Goal: Complete application form: Complete application form

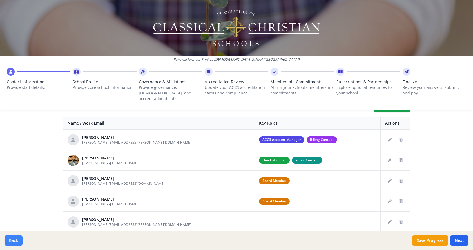
click at [14, 241] on button "Back" at bounding box center [14, 241] width 18 height 10
click at [15, 240] on button "Back" at bounding box center [14, 241] width 18 height 10
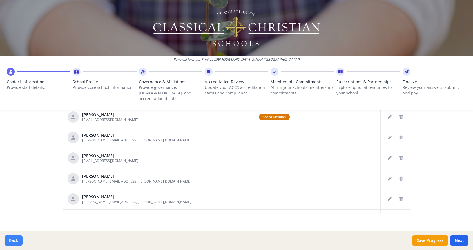
click at [12, 239] on button "Back" at bounding box center [14, 241] width 18 height 10
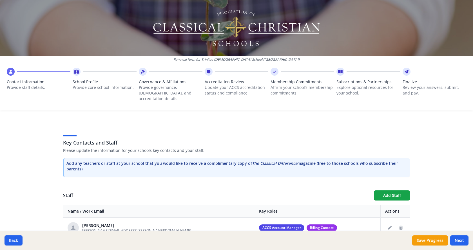
scroll to position [141, 0]
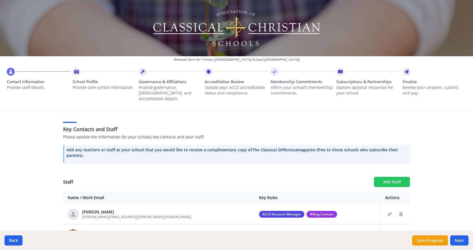
click at [388, 177] on button "Add Staff" at bounding box center [392, 182] width 36 height 10
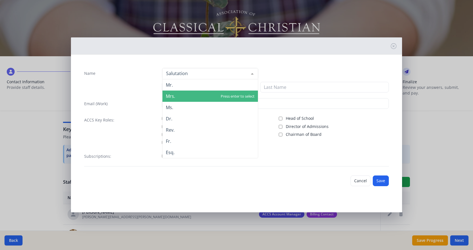
click at [173, 96] on span "Mrs." at bounding box center [170, 96] width 9 height 6
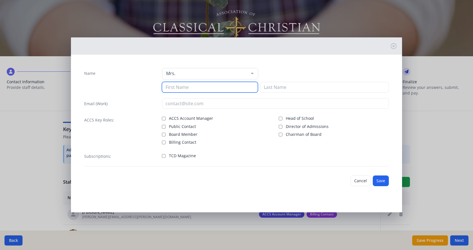
click at [178, 90] on input at bounding box center [210, 87] width 96 height 11
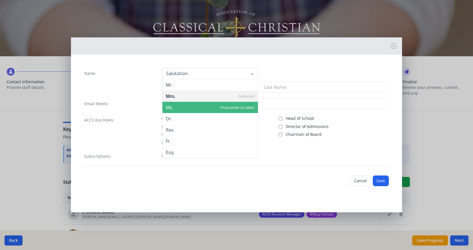
click at [175, 107] on span "Ms." at bounding box center [209, 107] width 95 height 11
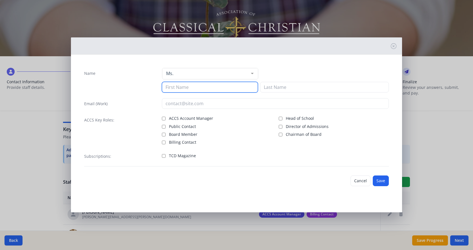
click at [176, 86] on input at bounding box center [210, 87] width 96 height 11
type input "[PERSON_NAME]"
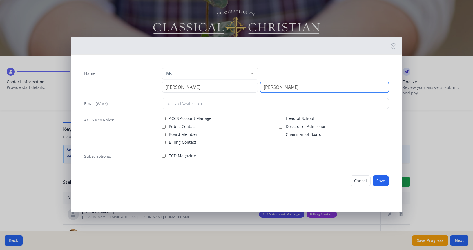
type input "[PERSON_NAME]"
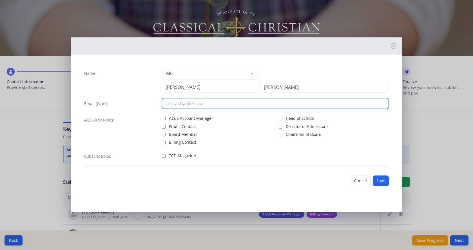
click at [192, 103] on input "email" at bounding box center [275, 103] width 227 height 11
type input "[PERSON_NAME][EMAIL_ADDRESS][PERSON_NAME][DOMAIN_NAME]"
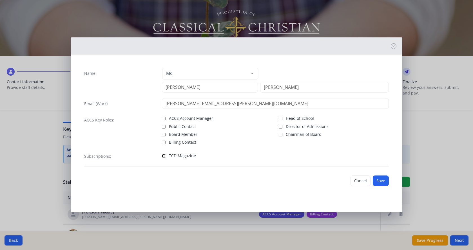
click at [163, 156] on input "TCD Magazine" at bounding box center [164, 156] width 4 height 4
checkbox input "true"
click at [382, 182] on button "Save" at bounding box center [381, 181] width 16 height 11
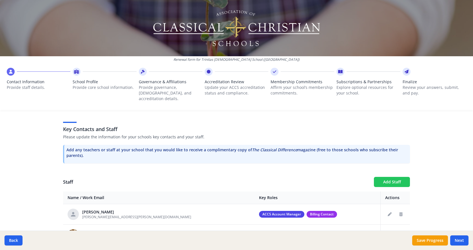
click at [397, 178] on button "Add Staff" at bounding box center [392, 182] width 36 height 10
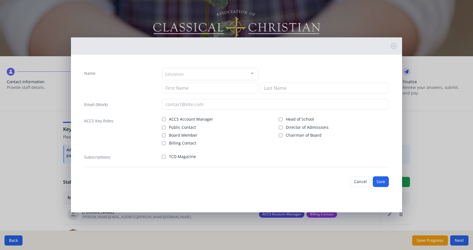
click at [235, 76] on div "Salutation" at bounding box center [210, 74] width 96 height 12
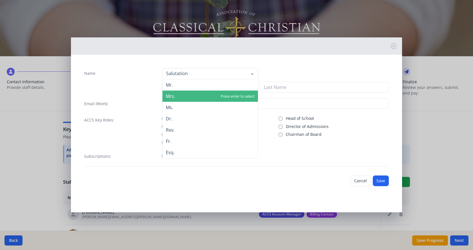
click at [213, 97] on span "Mrs." at bounding box center [209, 96] width 95 height 11
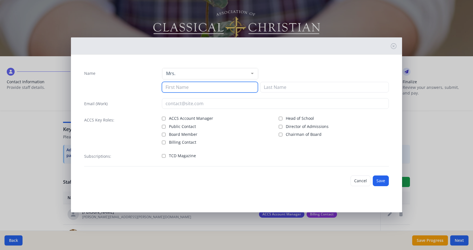
click at [212, 87] on input at bounding box center [210, 87] width 96 height 11
type input "AvaGrace"
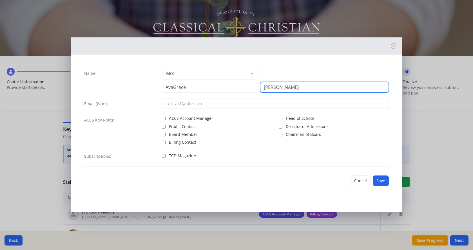
type input "[PERSON_NAME]"
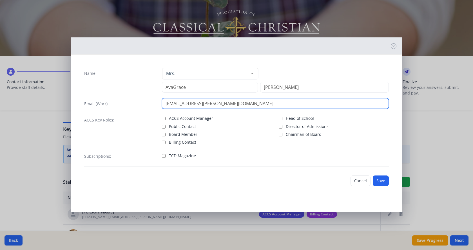
type input "[EMAIL_ADDRESS][PERSON_NAME][DOMAIN_NAME]"
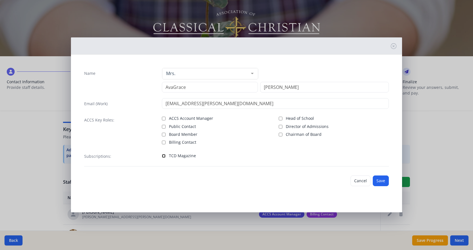
click at [164, 156] on input "TCD Magazine" at bounding box center [164, 156] width 4 height 4
checkbox input "true"
click at [376, 181] on button "Save" at bounding box center [381, 181] width 16 height 11
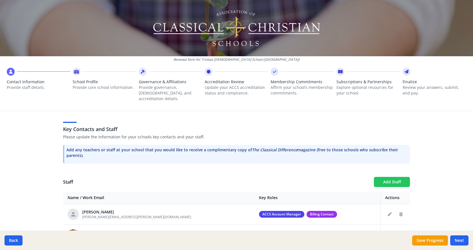
click at [384, 177] on button "Add Staff" at bounding box center [392, 182] width 36 height 10
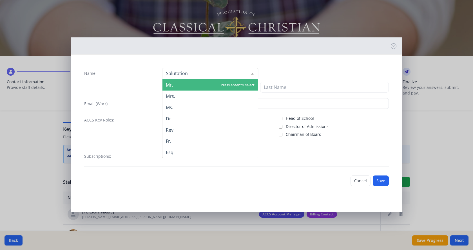
click at [230, 75] on div at bounding box center [210, 73] width 96 height 11
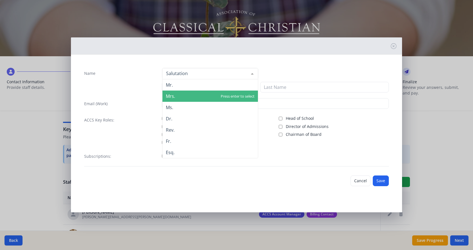
click at [203, 94] on span "Mrs." at bounding box center [209, 96] width 95 height 11
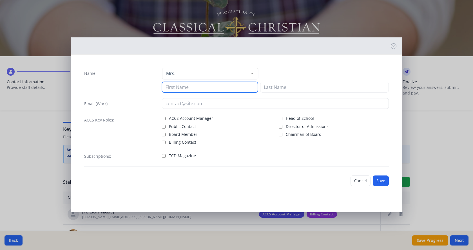
click at [202, 84] on input at bounding box center [210, 87] width 96 height 11
type input "[PERSON_NAME]"
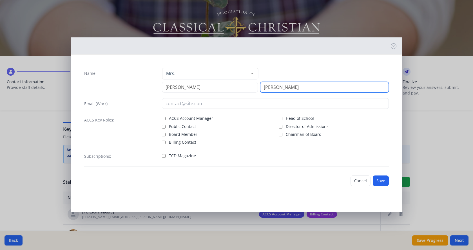
type input "[PERSON_NAME]"
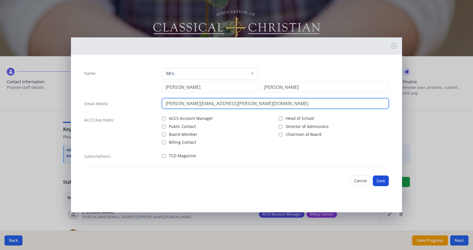
type input "[PERSON_NAME][EMAIL_ADDRESS][PERSON_NAME][DOMAIN_NAME]"
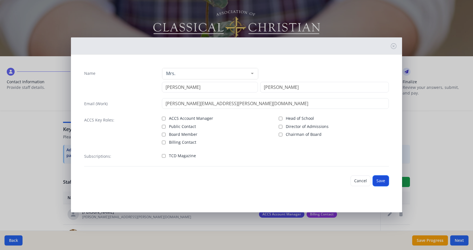
click at [383, 181] on button "Save" at bounding box center [381, 181] width 16 height 11
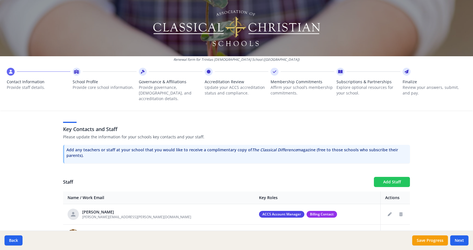
click at [386, 178] on button "Add Staff" at bounding box center [392, 182] width 36 height 10
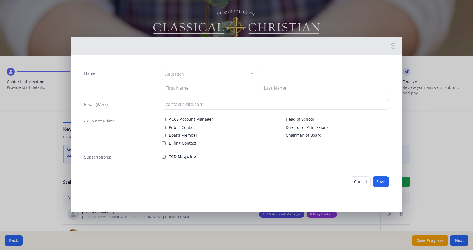
click at [251, 72] on div at bounding box center [252, 73] width 11 height 11
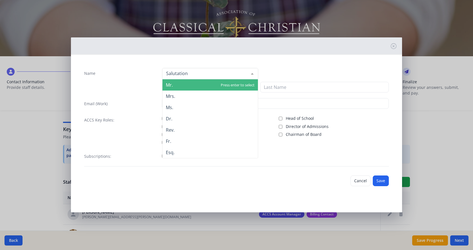
click at [192, 82] on span "Mr." at bounding box center [209, 84] width 95 height 11
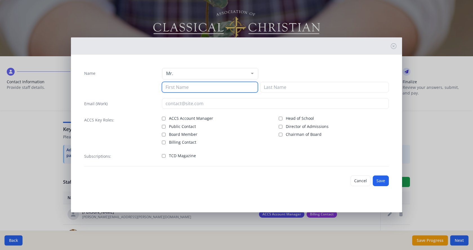
click at [196, 90] on input at bounding box center [210, 87] width 96 height 11
type input "Caleb"
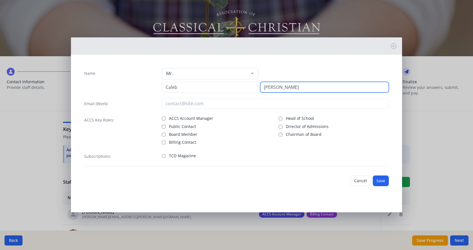
type input "[PERSON_NAME]"
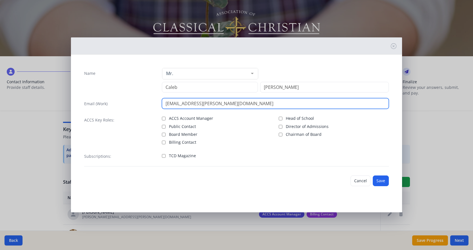
type input "[EMAIL_ADDRESS][PERSON_NAME][DOMAIN_NAME]"
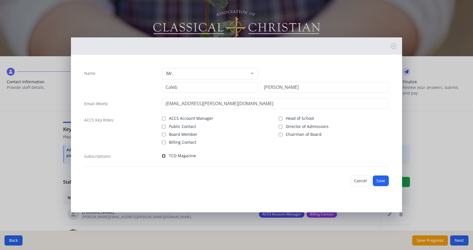
click at [165, 156] on input "TCD Magazine" at bounding box center [164, 156] width 4 height 4
checkbox input "true"
click at [381, 181] on button "Save" at bounding box center [381, 181] width 16 height 11
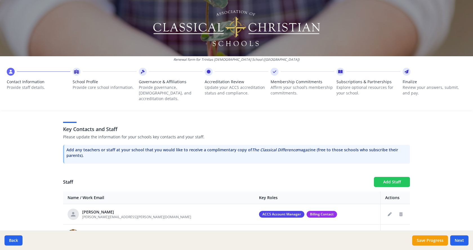
click at [389, 177] on button "Add Staff" at bounding box center [392, 182] width 36 height 10
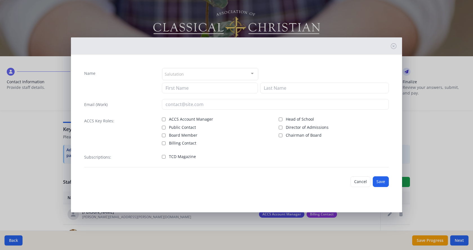
click at [236, 76] on div "Salutation" at bounding box center [210, 74] width 96 height 12
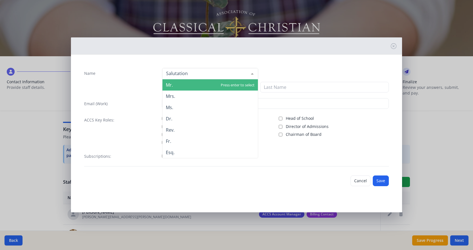
click at [212, 85] on span "Mr." at bounding box center [209, 84] width 95 height 11
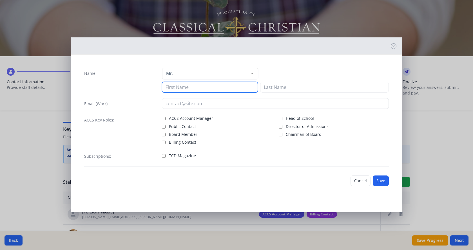
click at [203, 88] on input at bounding box center [210, 87] width 96 height 11
type input "[PERSON_NAME]"
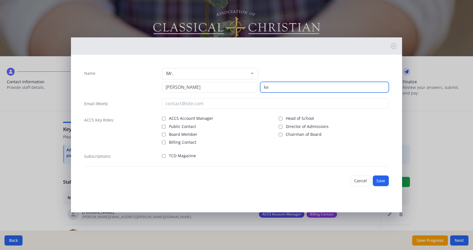
type input "k"
type input "[PERSON_NAME]"
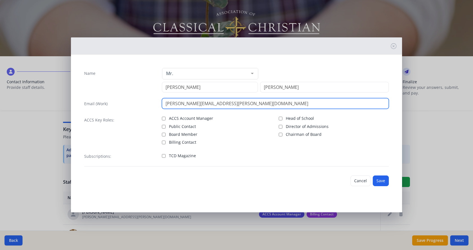
type input "[PERSON_NAME][EMAIL_ADDRESS][PERSON_NAME][DOMAIN_NAME]"
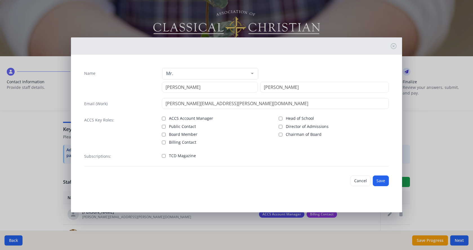
click at [166, 156] on label "TCD Magazine" at bounding box center [217, 155] width 110 height 7
click at [165, 156] on input "TCD Magazine" at bounding box center [164, 156] width 4 height 4
checkbox input "true"
click at [382, 179] on button "Save" at bounding box center [381, 181] width 16 height 11
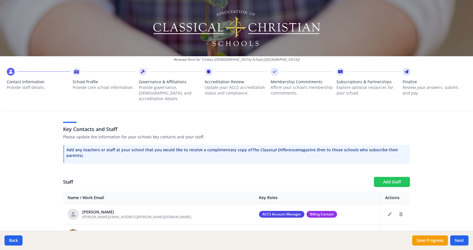
click at [382, 177] on button "Add Staff" at bounding box center [392, 182] width 36 height 10
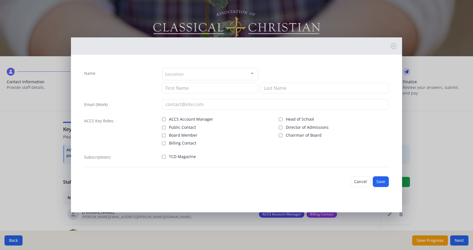
click at [251, 74] on div at bounding box center [252, 73] width 11 height 11
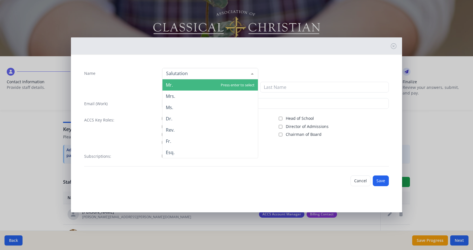
click at [185, 84] on span "Mr." at bounding box center [209, 84] width 95 height 11
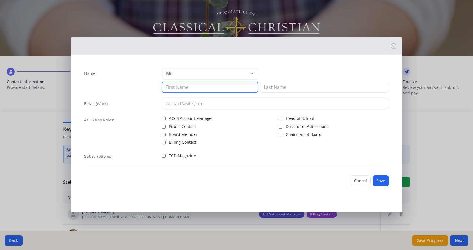
click at [185, 84] on input at bounding box center [210, 87] width 96 height 11
type input "[PERSON_NAME]"
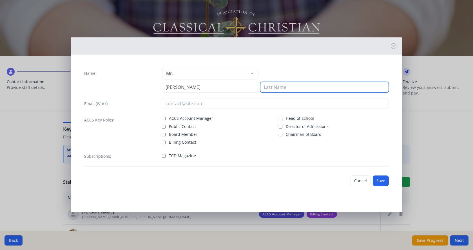
type input "`"
type input "White"
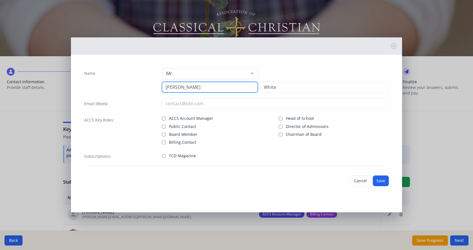
click at [168, 88] on input "[PERSON_NAME]" at bounding box center [210, 87] width 96 height 11
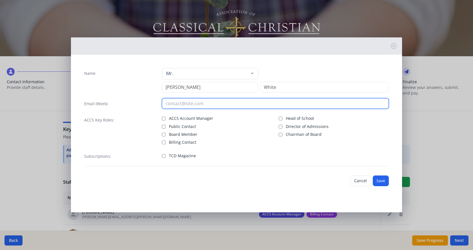
click at [198, 105] on input "email" at bounding box center [275, 103] width 227 height 11
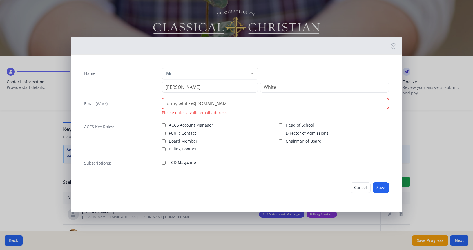
type input "jonny.white @[DOMAIN_NAME]"
click at [227, 143] on label "Board Member" at bounding box center [217, 140] width 110 height 7
click at [165, 143] on input "Board Member" at bounding box center [164, 142] width 4 height 4
checkbox input "true"
click at [191, 104] on input "jonny.white @[DOMAIN_NAME]" at bounding box center [275, 103] width 227 height 11
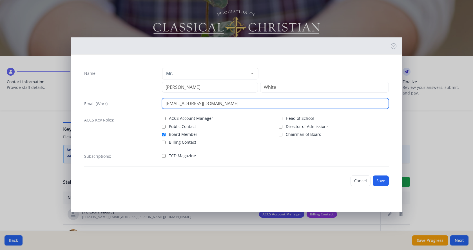
type input "[EMAIL_ADDRESS][DOMAIN_NAME]"
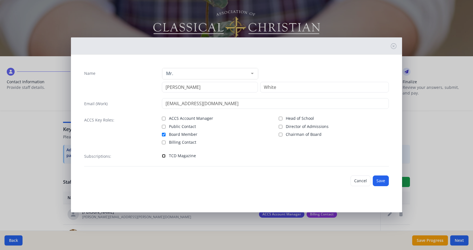
click at [164, 157] on input "TCD Magazine" at bounding box center [164, 156] width 4 height 4
checkbox input "true"
click at [165, 133] on input "Board Member" at bounding box center [164, 135] width 4 height 4
checkbox input "false"
click at [383, 183] on button "Save" at bounding box center [381, 181] width 16 height 11
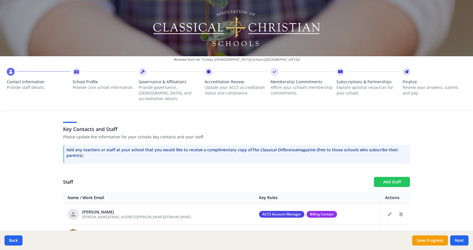
click at [389, 177] on button "Add Staff" at bounding box center [392, 182] width 36 height 10
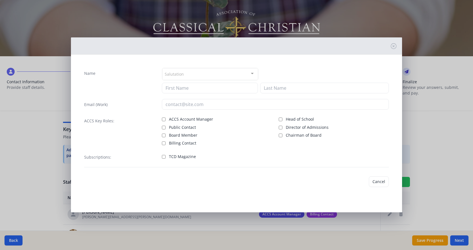
checkbox input "false"
click at [214, 74] on div "Salutation" at bounding box center [210, 74] width 96 height 12
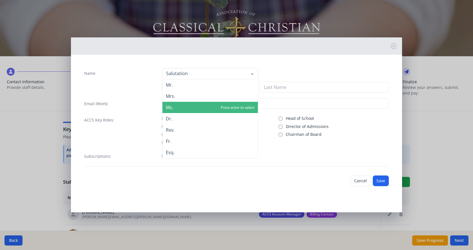
click at [197, 107] on span "Ms." at bounding box center [209, 107] width 95 height 11
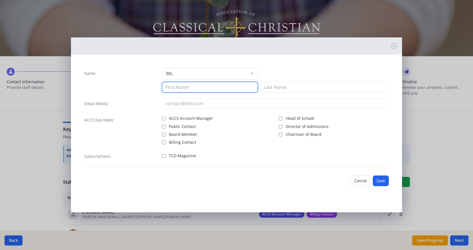
click at [202, 86] on input at bounding box center [210, 87] width 96 height 11
type input "z"
type input "Grace"
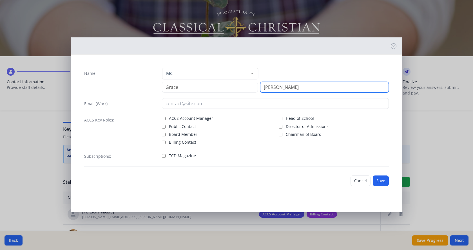
type input "[PERSON_NAME]"
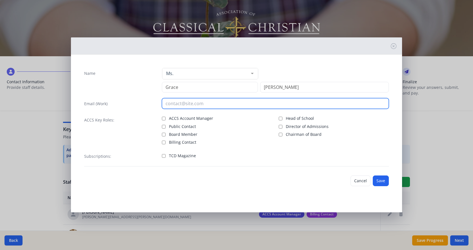
click at [198, 106] on input "email" at bounding box center [275, 103] width 227 height 11
type input "[EMAIL_ADDRESS][PERSON_NAME][DOMAIN_NAME]"
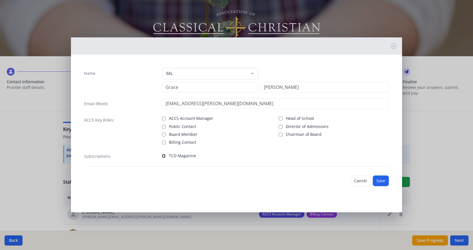
click at [165, 157] on input "TCD Magazine" at bounding box center [164, 156] width 4 height 4
checkbox input "true"
click at [385, 181] on button "Save" at bounding box center [381, 181] width 16 height 11
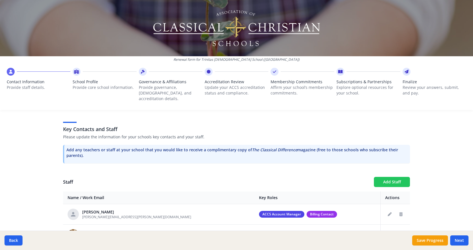
click at [387, 177] on button "Add Staff" at bounding box center [392, 182] width 36 height 10
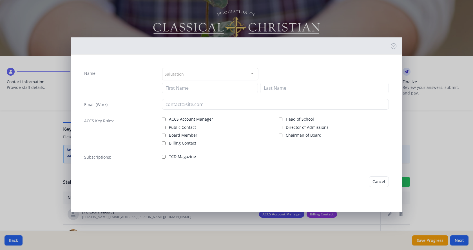
checkbox input "false"
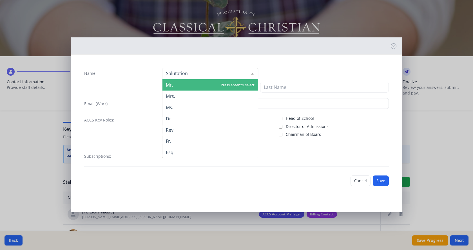
click at [174, 87] on span "Mr." at bounding box center [209, 84] width 95 height 11
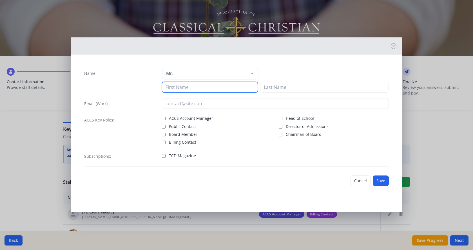
click at [174, 89] on input at bounding box center [210, 87] width 96 height 11
type input "Branson"
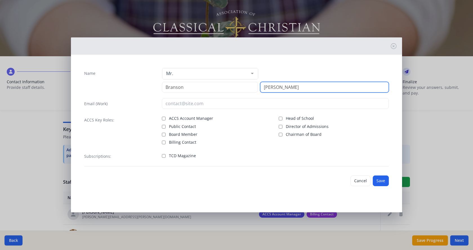
type input "[PERSON_NAME]"
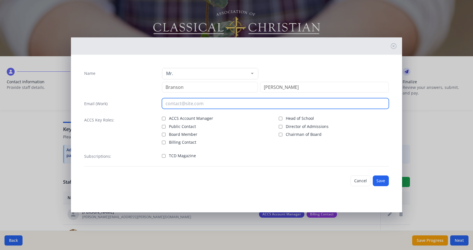
click at [178, 101] on input "email" at bounding box center [275, 103] width 227 height 11
type input "[EMAIL_ADDRESS][PERSON_NAME][DOMAIN_NAME]"
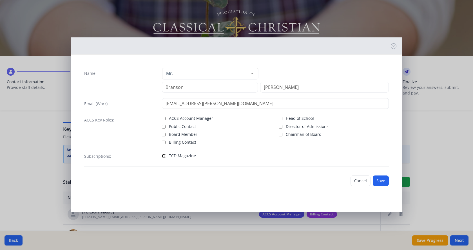
click at [163, 156] on input "TCD Magazine" at bounding box center [164, 156] width 4 height 4
checkbox input "true"
click at [384, 181] on button "Save" at bounding box center [381, 181] width 16 height 11
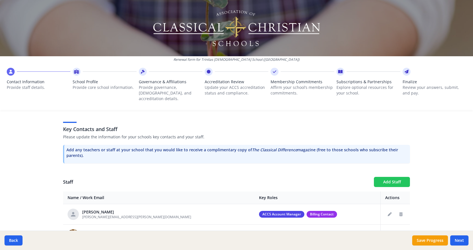
click at [380, 177] on button "Add Staff" at bounding box center [392, 182] width 36 height 10
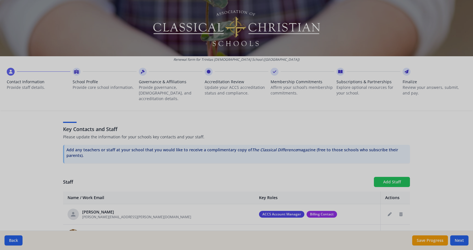
checkbox input "false"
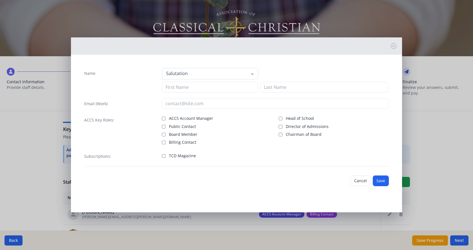
click at [212, 73] on div at bounding box center [210, 73] width 96 height 11
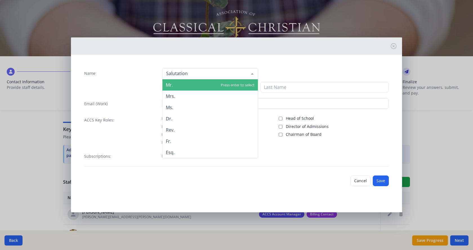
click at [206, 85] on span "Mr." at bounding box center [209, 84] width 95 height 11
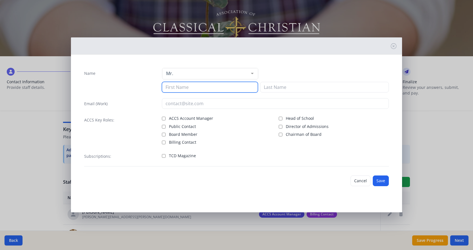
click at [202, 88] on input at bounding box center [210, 87] width 96 height 11
type input "[PERSON_NAME]"
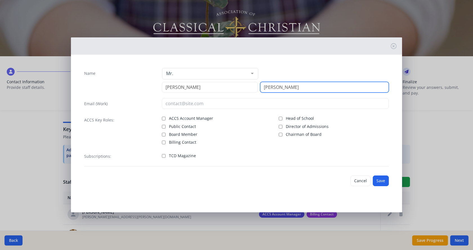
type input "[PERSON_NAME]"
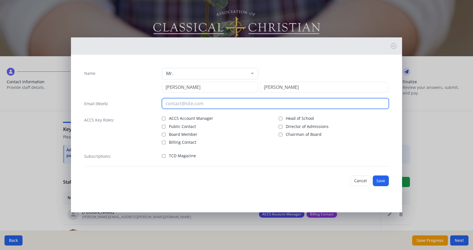
click at [217, 102] on input "email" at bounding box center [275, 103] width 227 height 11
type input "[EMAIL_ADDRESS][PERSON_NAME][DOMAIN_NAME]"
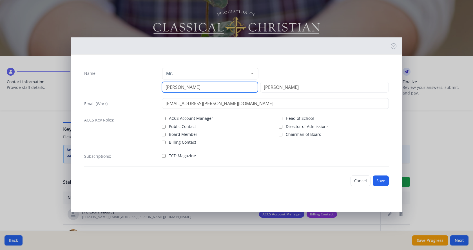
click at [193, 89] on input "[PERSON_NAME]" at bounding box center [210, 87] width 96 height 11
type input "Ed"
click at [163, 156] on input "TCD Magazine" at bounding box center [164, 156] width 4 height 4
checkbox input "true"
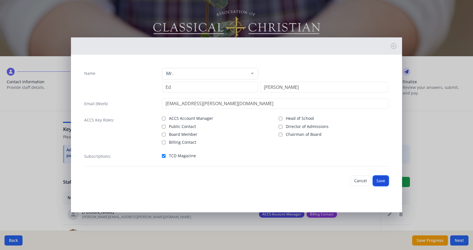
click at [383, 182] on button "Save" at bounding box center [381, 181] width 16 height 11
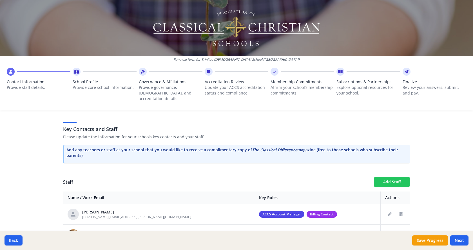
click at [392, 177] on button "Add Staff" at bounding box center [392, 182] width 36 height 10
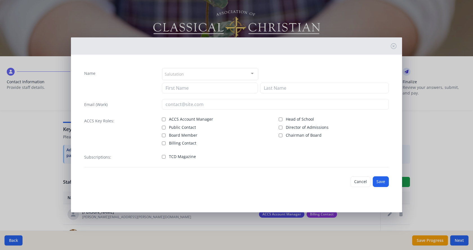
click at [207, 74] on div "Salutation" at bounding box center [210, 74] width 96 height 12
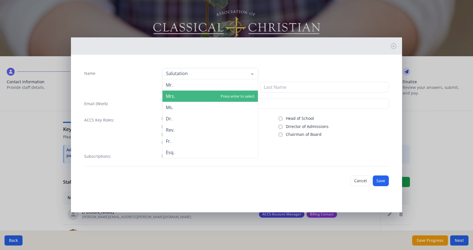
click at [201, 95] on span "Mrs." at bounding box center [209, 96] width 95 height 11
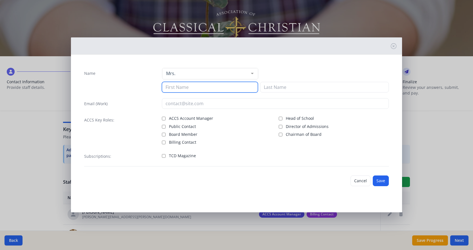
click at [201, 86] on input at bounding box center [210, 87] width 96 height 11
type input "[PERSON_NAME]"
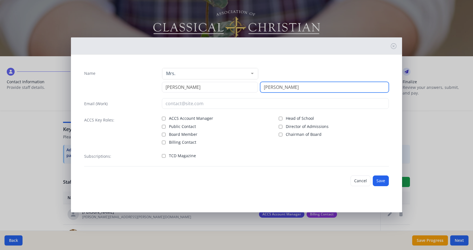
type input "[PERSON_NAME]"
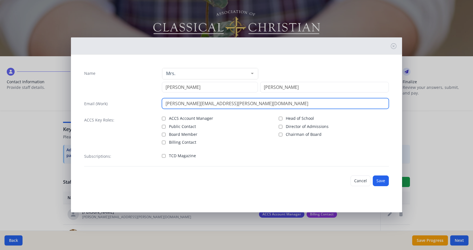
type input "[PERSON_NAME][EMAIL_ADDRESS][PERSON_NAME][DOMAIN_NAME]"
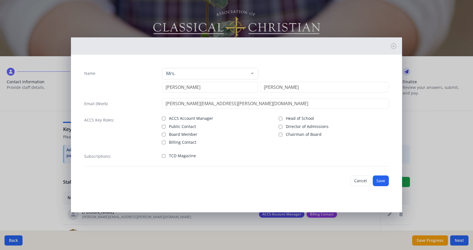
click at [163, 154] on label "TCD Magazine" at bounding box center [217, 155] width 110 height 7
click at [163, 154] on input "TCD Magazine" at bounding box center [164, 156] width 4 height 4
checkbox input "true"
click at [383, 180] on button "Save" at bounding box center [381, 181] width 16 height 11
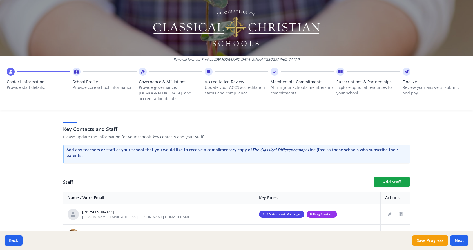
click at [383, 180] on button "Add Staff" at bounding box center [392, 182] width 36 height 10
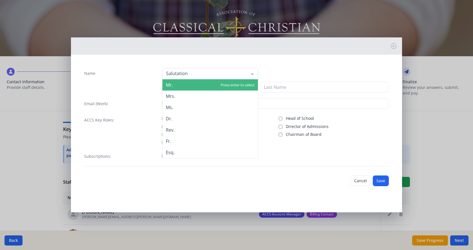
click at [231, 75] on div at bounding box center [210, 73] width 96 height 11
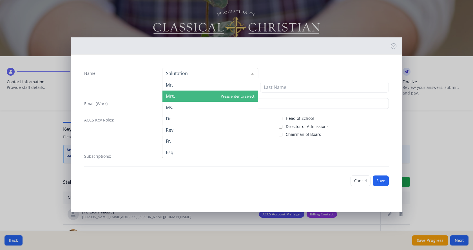
click at [227, 94] on span "Mrs." at bounding box center [209, 96] width 95 height 11
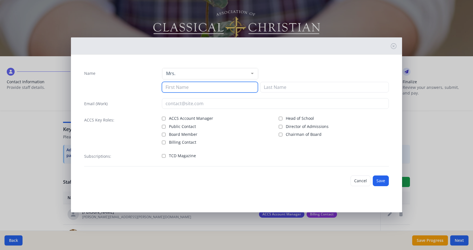
click at [227, 87] on input at bounding box center [210, 87] width 96 height 11
type input "[PERSON_NAME]"
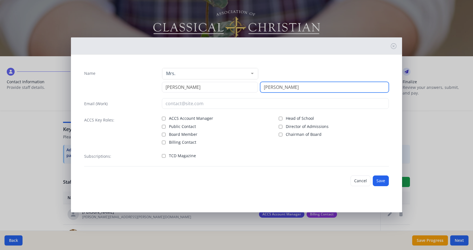
type input "[PERSON_NAME]"
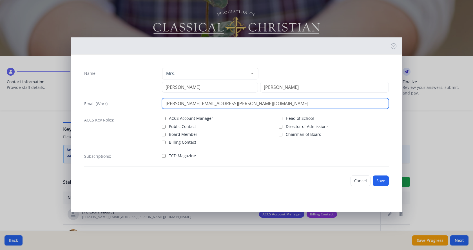
type input "[PERSON_NAME][EMAIL_ADDRESS][PERSON_NAME][DOMAIN_NAME]"
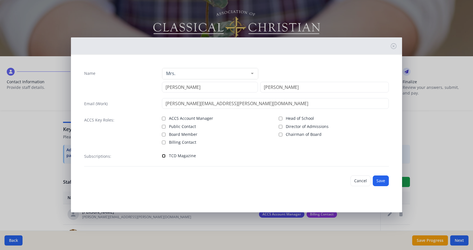
click at [164, 156] on input "TCD Magazine" at bounding box center [164, 156] width 4 height 4
checkbox input "true"
click at [382, 182] on button "Save" at bounding box center [381, 181] width 16 height 11
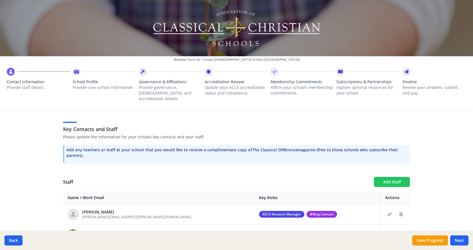
click at [383, 180] on button "Add Staff" at bounding box center [392, 182] width 36 height 10
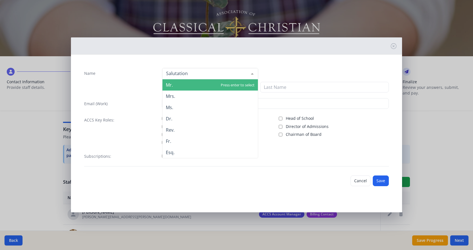
click at [192, 76] on div at bounding box center [210, 73] width 96 height 11
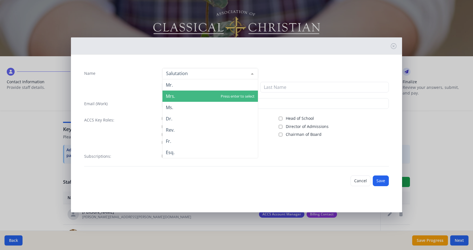
click at [190, 96] on span "Mrs." at bounding box center [209, 96] width 95 height 11
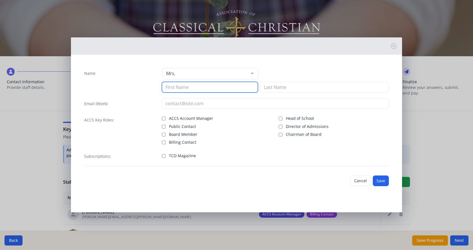
click at [190, 87] on input at bounding box center [210, 87] width 96 height 11
type input "[PERSON_NAME]"
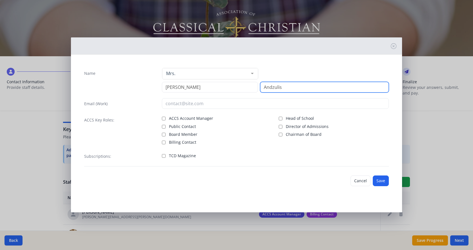
type input "Andzulis"
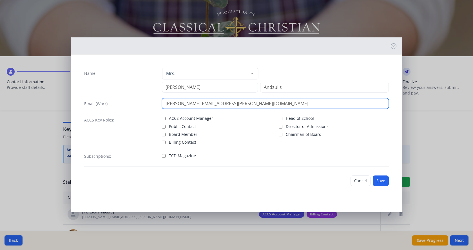
type input "[PERSON_NAME][EMAIL_ADDRESS][PERSON_NAME][DOMAIN_NAME]"
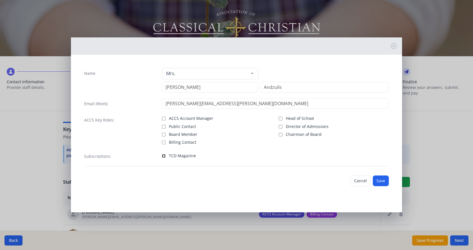
click at [163, 156] on input "TCD Magazine" at bounding box center [164, 156] width 4 height 4
checkbox input "true"
click at [375, 180] on button "Save" at bounding box center [381, 181] width 16 height 11
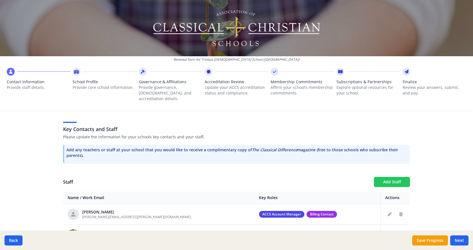
click at [376, 177] on button "Add Staff" at bounding box center [392, 182] width 36 height 10
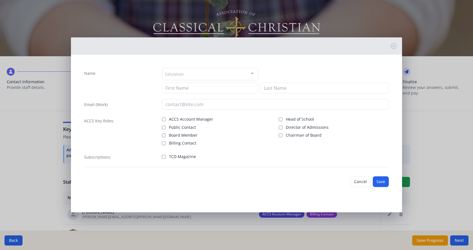
click at [231, 74] on div "Salutation" at bounding box center [210, 74] width 96 height 12
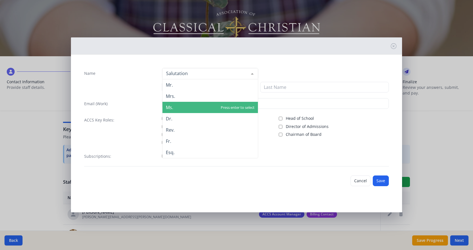
click at [210, 106] on span "Ms." at bounding box center [209, 107] width 95 height 11
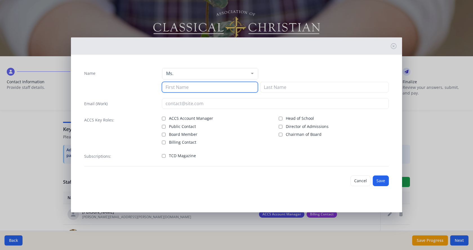
click at [203, 88] on input at bounding box center [210, 87] width 96 height 11
type input "[PERSON_NAME]"
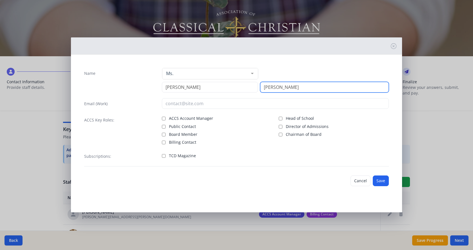
type input "[PERSON_NAME]"
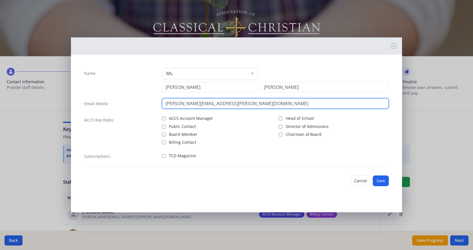
type input "[PERSON_NAME][EMAIL_ADDRESS][PERSON_NAME][DOMAIN_NAME]"
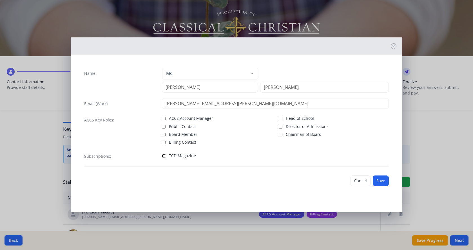
click at [165, 156] on input "TCD Magazine" at bounding box center [164, 156] width 4 height 4
checkbox input "true"
click at [380, 179] on button "Save" at bounding box center [381, 181] width 16 height 11
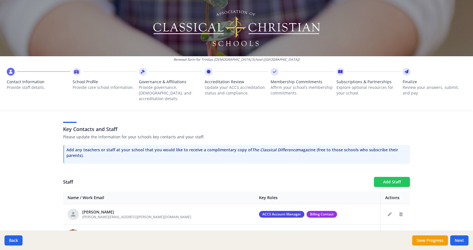
click at [383, 177] on button "Add Staff" at bounding box center [392, 182] width 36 height 10
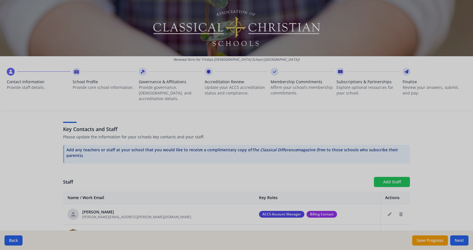
checkbox input "false"
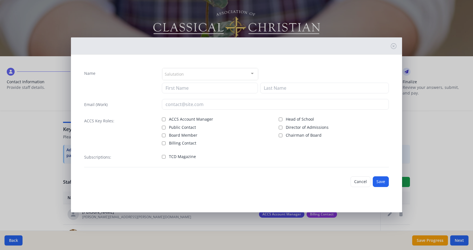
click at [227, 75] on div "Salutation" at bounding box center [210, 74] width 96 height 12
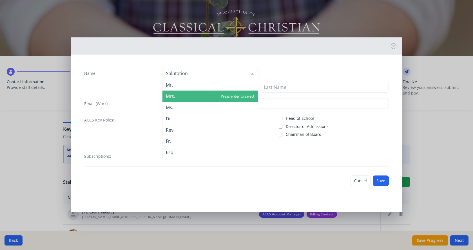
click at [222, 93] on span "Mrs." at bounding box center [209, 96] width 95 height 11
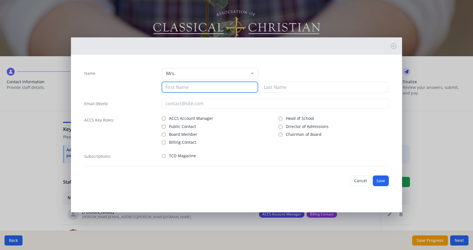
click at [222, 88] on input at bounding box center [210, 87] width 96 height 11
type input "[PERSON_NAME]"
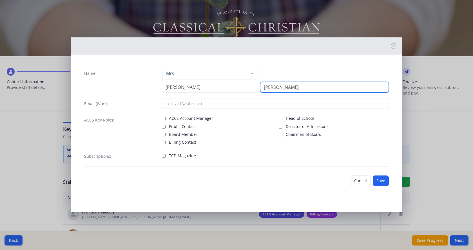
type input "[PERSON_NAME]"
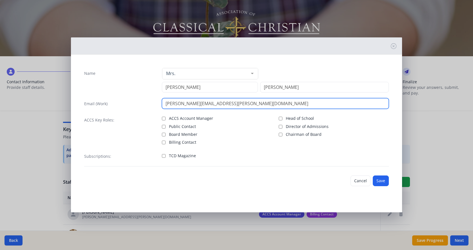
type input "[PERSON_NAME][EMAIL_ADDRESS][PERSON_NAME][DOMAIN_NAME]"
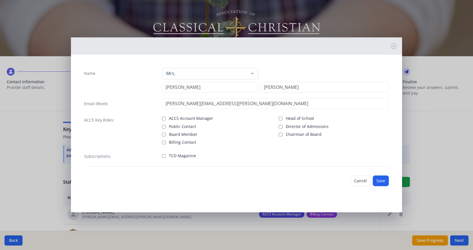
click at [166, 156] on label "TCD Magazine" at bounding box center [217, 155] width 110 height 7
click at [165, 156] on input "TCD Magazine" at bounding box center [164, 156] width 4 height 4
checkbox input "true"
click at [381, 179] on button "Save" at bounding box center [381, 181] width 16 height 11
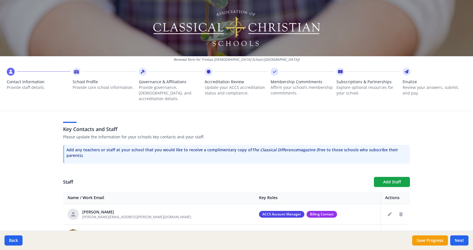
click at [381, 179] on button "Add Staff" at bounding box center [392, 182] width 36 height 10
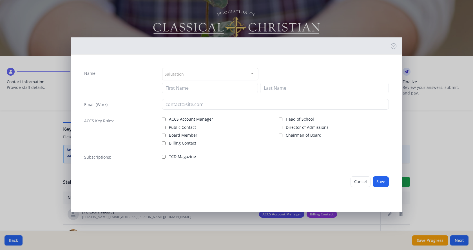
click at [245, 73] on div "Salutation" at bounding box center [210, 74] width 96 height 12
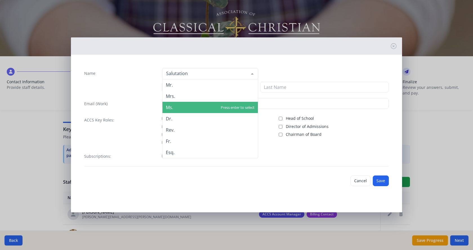
click at [231, 105] on span "Ms." at bounding box center [209, 107] width 95 height 11
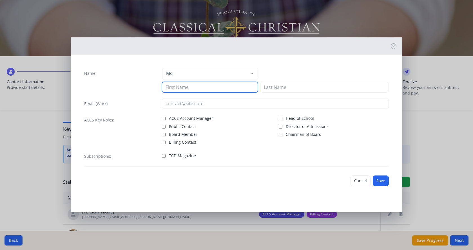
click at [230, 87] on input at bounding box center [210, 87] width 96 height 11
type input "[PERSON_NAME]"
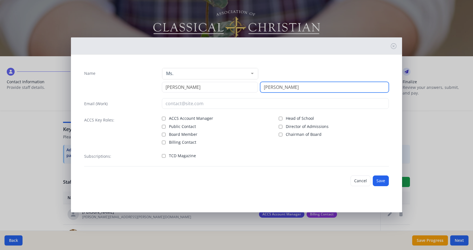
type input "[PERSON_NAME]"
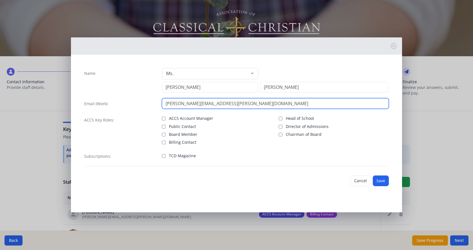
type input "[PERSON_NAME][EMAIL_ADDRESS][PERSON_NAME][DOMAIN_NAME]"
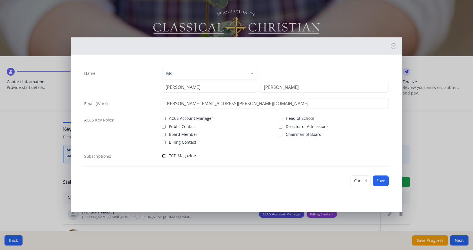
click at [164, 157] on input "TCD Magazine" at bounding box center [164, 156] width 4 height 4
checkbox input "true"
click at [380, 180] on button "Save" at bounding box center [381, 181] width 16 height 11
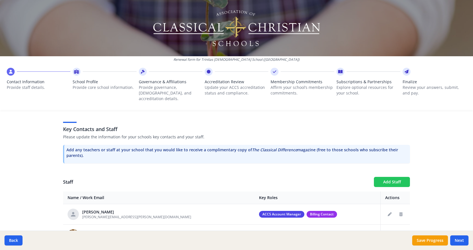
click at [380, 178] on button "Add Staff" at bounding box center [392, 182] width 36 height 10
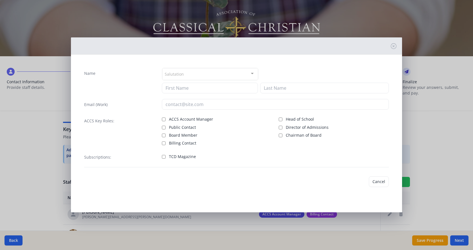
checkbox input "false"
click at [204, 76] on div "Salutation" at bounding box center [210, 74] width 96 height 12
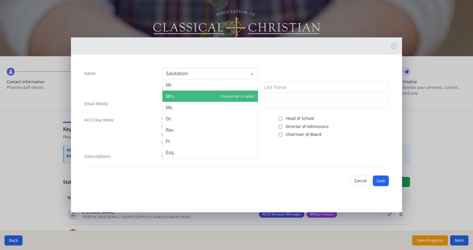
click at [193, 96] on span "Mrs." at bounding box center [209, 96] width 95 height 11
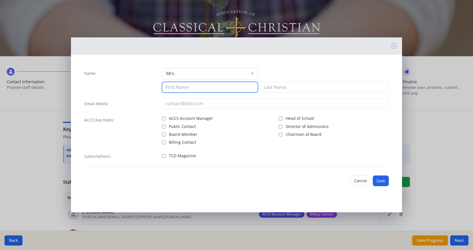
click at [194, 86] on input at bounding box center [210, 87] width 96 height 11
type input "Tanicka"
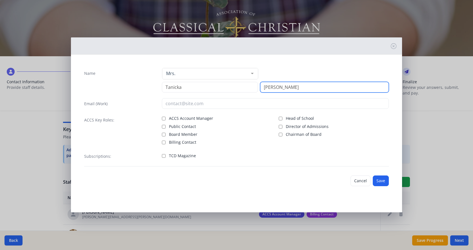
type input "[PERSON_NAME]"
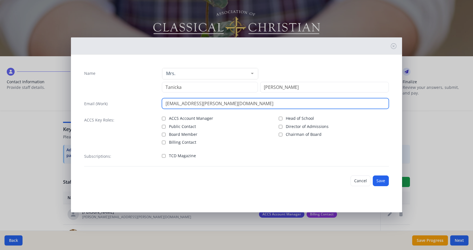
type input "[EMAIL_ADDRESS][PERSON_NAME][DOMAIN_NAME]"
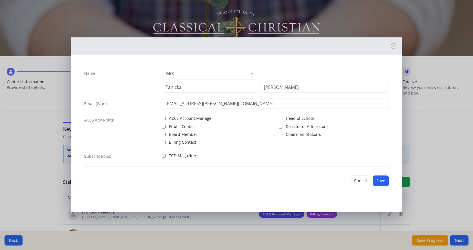
drag, startPoint x: 160, startPoint y: 156, endPoint x: 163, endPoint y: 156, distance: 2.8
click at [163, 156] on div "Subscriptions: TCD Magazine" at bounding box center [236, 159] width 305 height 16
click at [163, 156] on input "TCD Magazine" at bounding box center [164, 156] width 4 height 4
checkbox input "true"
click at [380, 183] on button "Save" at bounding box center [381, 181] width 16 height 11
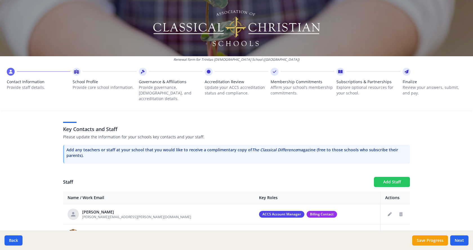
click at [389, 177] on button "Add Staff" at bounding box center [392, 182] width 36 height 10
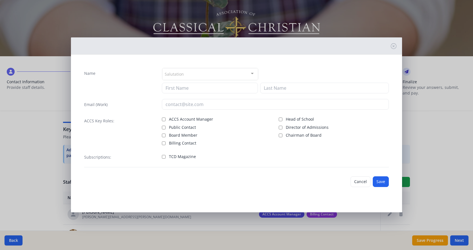
click at [214, 74] on div "Salutation" at bounding box center [210, 74] width 96 height 12
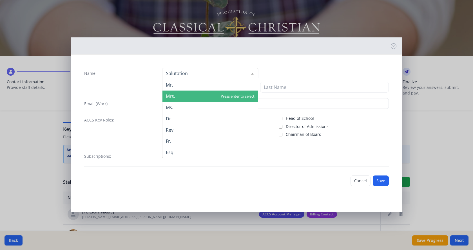
click at [198, 95] on span "Mrs." at bounding box center [209, 96] width 95 height 11
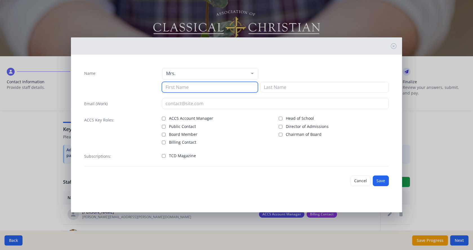
click at [198, 88] on input at bounding box center [210, 87] width 96 height 11
type input "[PERSON_NAME]"
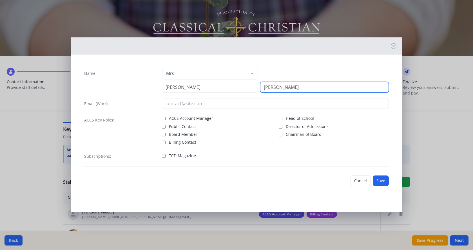
type input "[PERSON_NAME]"
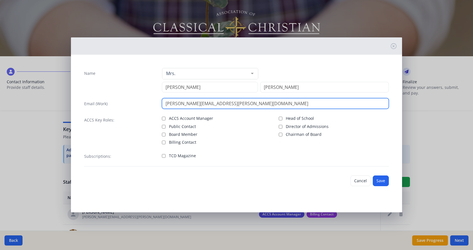
type input "[PERSON_NAME][EMAIL_ADDRESS][PERSON_NAME][DOMAIN_NAME]"
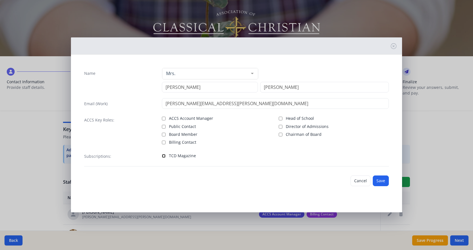
click at [164, 156] on input "TCD Magazine" at bounding box center [164, 156] width 4 height 4
checkbox input "true"
click at [379, 182] on button "Save" at bounding box center [381, 181] width 16 height 11
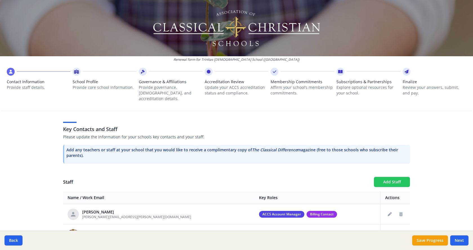
click at [379, 177] on button "Add Staff" at bounding box center [392, 182] width 36 height 10
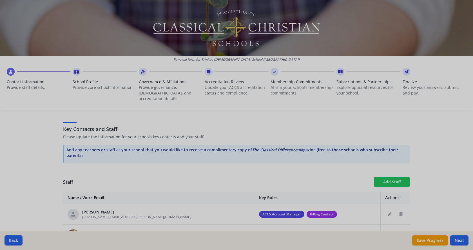
checkbox input "false"
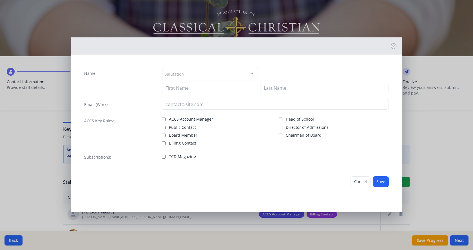
click at [193, 74] on div "Salutation" at bounding box center [210, 74] width 96 height 12
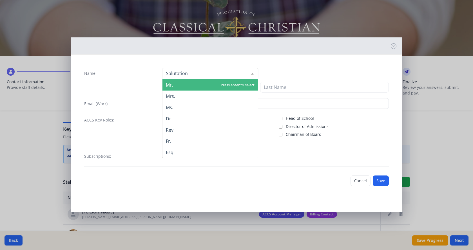
click at [181, 87] on span "Mr." at bounding box center [209, 84] width 95 height 11
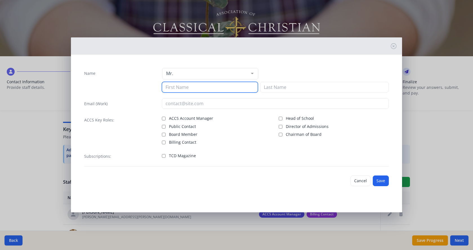
click at [181, 88] on input at bounding box center [210, 87] width 96 height 11
type input "[PERSON_NAME]"
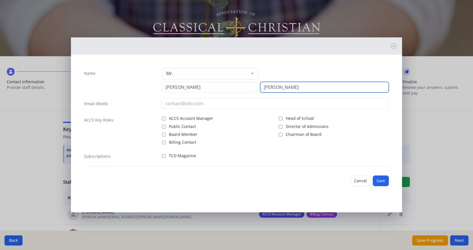
type input "[PERSON_NAME]"
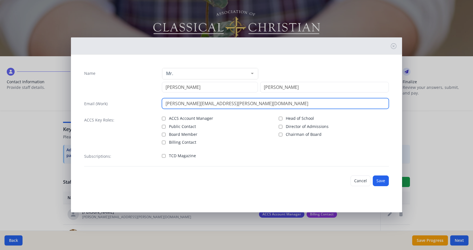
type input "[PERSON_NAME][EMAIL_ADDRESS][PERSON_NAME][DOMAIN_NAME]"
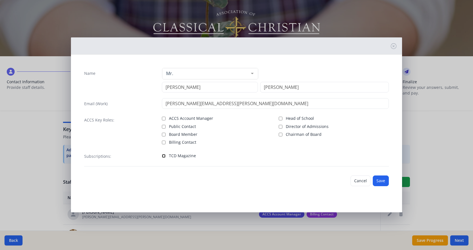
click at [165, 156] on input "TCD Magazine" at bounding box center [164, 156] width 4 height 4
checkbox input "true"
click at [378, 179] on button "Save" at bounding box center [381, 181] width 16 height 11
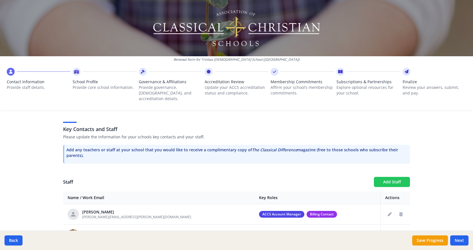
click at [390, 177] on button "Add Staff" at bounding box center [392, 182] width 36 height 10
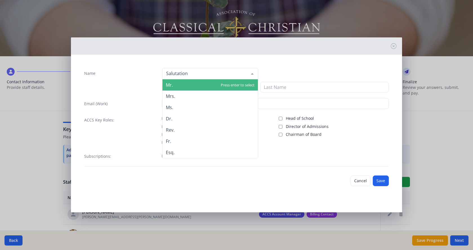
click at [218, 78] on div at bounding box center [210, 73] width 96 height 11
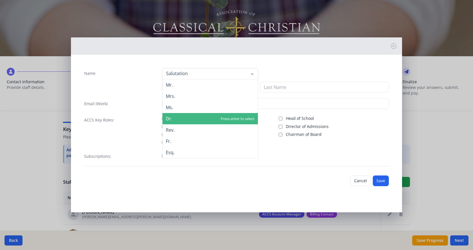
click at [202, 115] on span "Dr." at bounding box center [209, 118] width 95 height 11
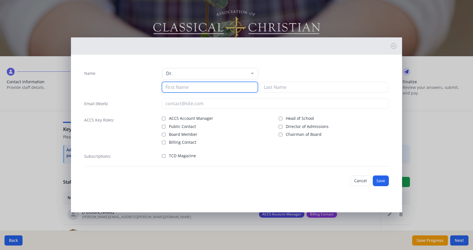
click at [203, 88] on input at bounding box center [210, 87] width 96 height 11
type input "[PERSON_NAME]"
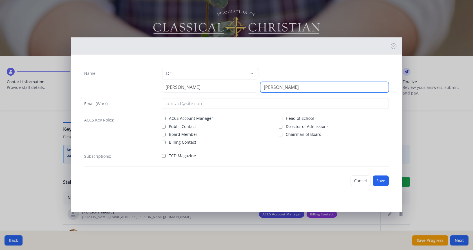
type input "[PERSON_NAME]"
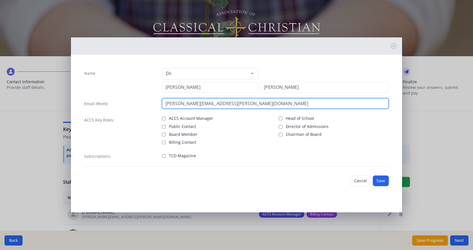
type input "[PERSON_NAME][EMAIL_ADDRESS][PERSON_NAME][DOMAIN_NAME]"
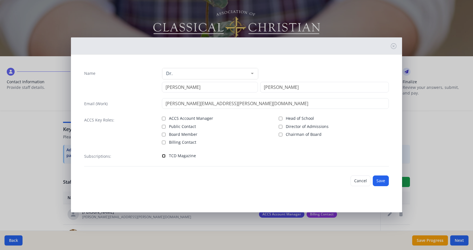
click at [164, 156] on input "TCD Magazine" at bounding box center [164, 156] width 4 height 4
checkbox input "true"
click at [383, 182] on button "Save" at bounding box center [381, 181] width 16 height 11
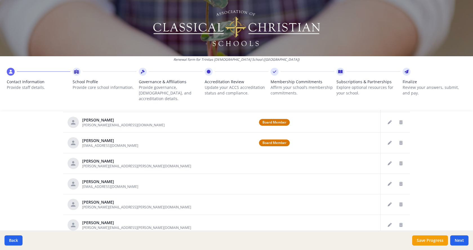
scroll to position [281, 0]
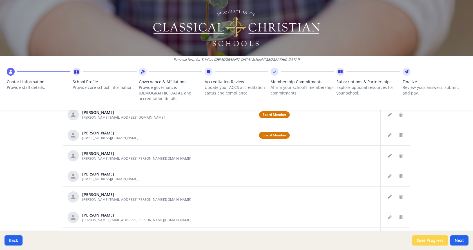
click at [423, 239] on button "Save Progress" at bounding box center [430, 241] width 36 height 10
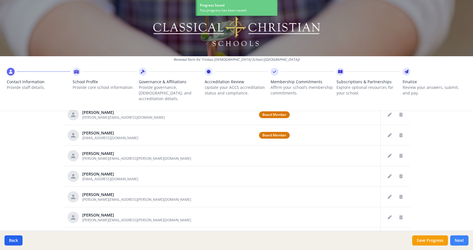
click at [462, 241] on button "Next" at bounding box center [459, 241] width 18 height 10
type input "[PHONE_NUMBER]"
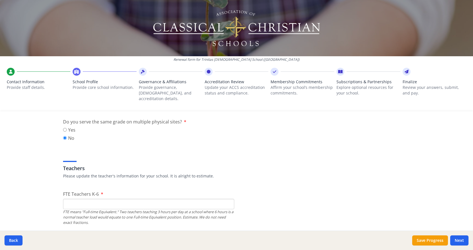
click at [116, 199] on input "FTE Teachers K-6" at bounding box center [148, 204] width 171 height 10
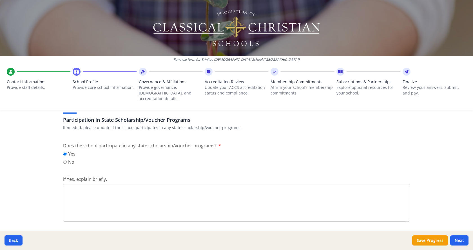
scroll to position [732, 0]
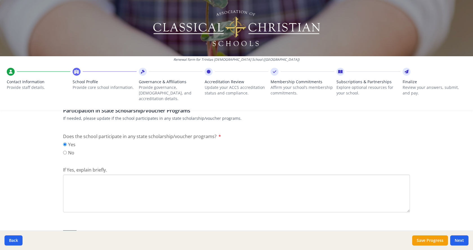
type input "7"
click at [97, 177] on textarea "If Yes, explain briefly." at bounding box center [236, 194] width 347 height 38
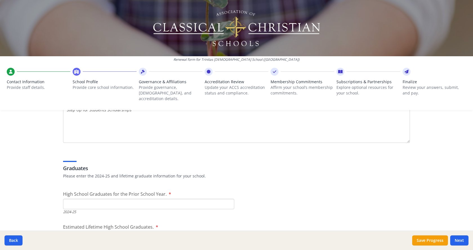
scroll to position [816, 0]
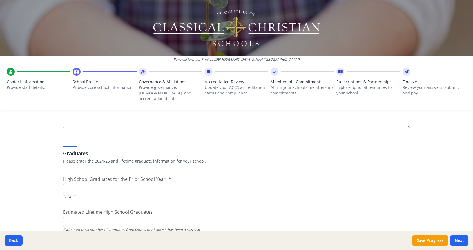
type textarea "Step Up for Students Scholarships"
click at [109, 184] on input "High School Graduates for the Prior School Year." at bounding box center [148, 189] width 171 height 10
type input "4"
click at [105, 217] on input "Estimated Lifetime High School Graduates." at bounding box center [148, 222] width 171 height 10
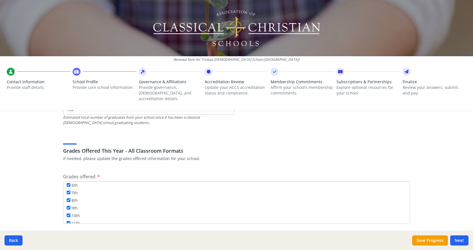
scroll to position [68, 0]
type input "150"
click at [422, 239] on button "Save Progress" at bounding box center [430, 241] width 36 height 10
click at [423, 241] on button "Save Progress" at bounding box center [430, 241] width 36 height 10
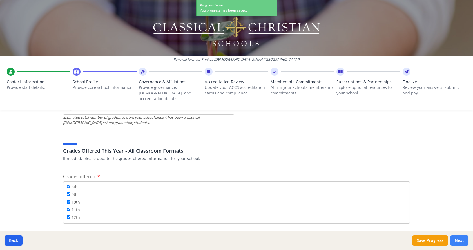
click at [460, 240] on button "Next" at bounding box center [459, 241] width 18 height 10
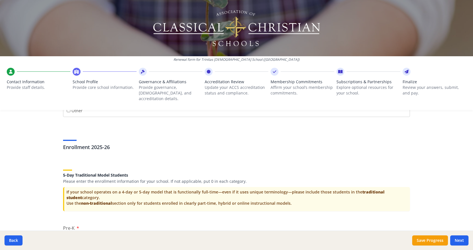
scroll to position [1163, 0]
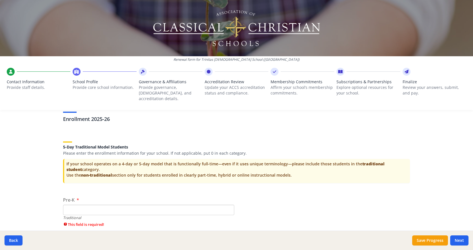
click at [107, 206] on input "Pre-K" at bounding box center [148, 210] width 171 height 10
click at [146, 205] on input "Pre-K" at bounding box center [148, 210] width 171 height 10
click at [226, 205] on input "0" at bounding box center [148, 210] width 171 height 10
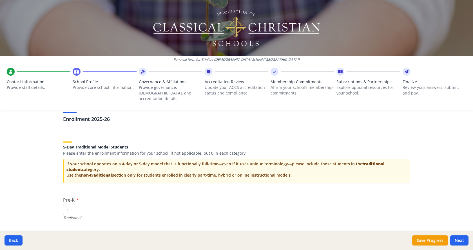
type input "1"
click at [225, 205] on input "1" at bounding box center [148, 210] width 171 height 10
drag, startPoint x: 71, startPoint y: 205, endPoint x: 42, endPoint y: 206, distance: 29.0
click at [42, 206] on div "Renewal form for [GEOGRAPHIC_DATA][DEMOGRAPHIC_DATA] ([GEOGRAPHIC_DATA]) Contac…" at bounding box center [236, 125] width 473 height 250
click at [110, 205] on input "1" at bounding box center [148, 210] width 171 height 10
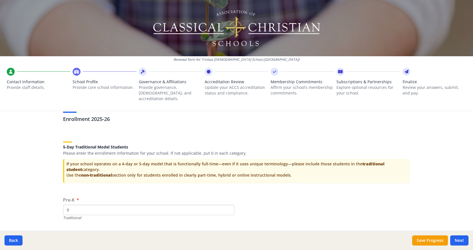
scroll to position [1192, 0]
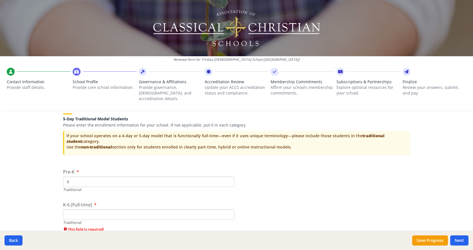
type input "9"
click at [75, 169] on label "Pre-K" at bounding box center [71, 172] width 16 height 7
click at [75, 177] on input "9" at bounding box center [148, 182] width 171 height 10
drag, startPoint x: 71, startPoint y: 178, endPoint x: 49, endPoint y: 175, distance: 22.4
click at [49, 175] on div "Renewal form for [GEOGRAPHIC_DATA][DEMOGRAPHIC_DATA] ([GEOGRAPHIC_DATA]) Contac…" at bounding box center [236, 125] width 473 height 250
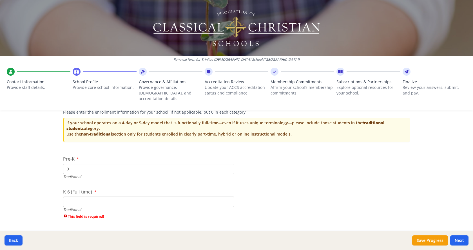
scroll to position [1248, 0]
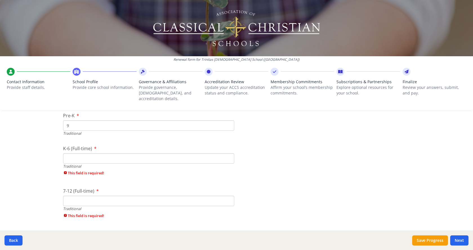
click at [64, 120] on input "9" at bounding box center [148, 125] width 171 height 10
click at [85, 120] on input "9" at bounding box center [148, 125] width 171 height 10
type input "0"
click at [113, 153] on input "K-6 (Full-time)" at bounding box center [148, 158] width 171 height 10
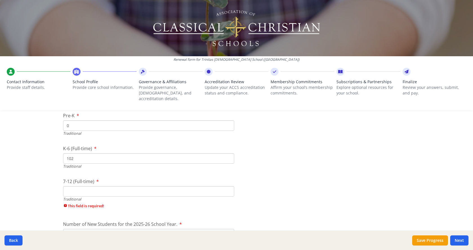
type input "102"
click at [109, 197] on div "Traditional" at bounding box center [148, 199] width 171 height 5
click at [106, 189] on input "7-12 (Full-time)" at bounding box center [148, 191] width 171 height 10
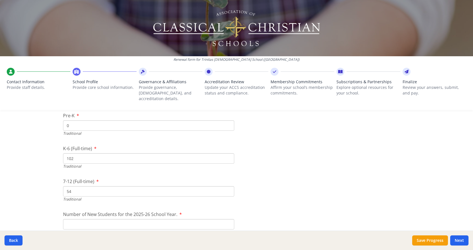
type input "54"
click at [77, 219] on input "Number of New Students for the 2025-26 School Year." at bounding box center [148, 224] width 171 height 10
drag, startPoint x: 70, startPoint y: 219, endPoint x: 51, endPoint y: 218, distance: 18.9
click at [51, 218] on div "Renewal form for [GEOGRAPHIC_DATA][DEMOGRAPHIC_DATA] ([GEOGRAPHIC_DATA]) Contac…" at bounding box center [236, 125] width 473 height 250
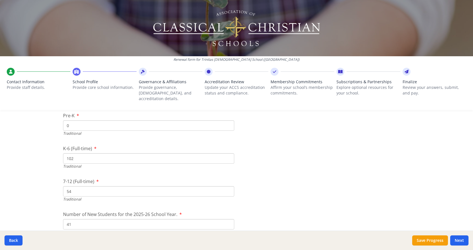
click at [77, 220] on input "41" at bounding box center [148, 224] width 171 height 10
type input "4"
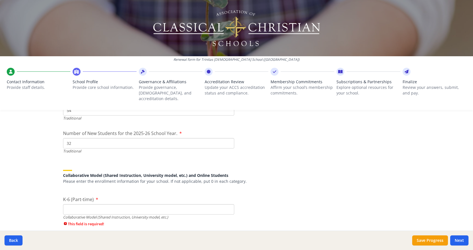
scroll to position [1332, 0]
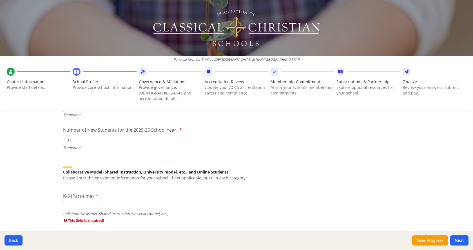
type input "32"
click at [108, 201] on input "K-6 (Part-time)" at bounding box center [148, 206] width 171 height 10
click at [117, 211] on div "Collaborative Model (Shared Instruction, University model, etc.)" at bounding box center [148, 213] width 171 height 5
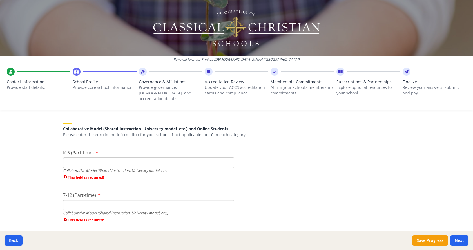
scroll to position [1360, 0]
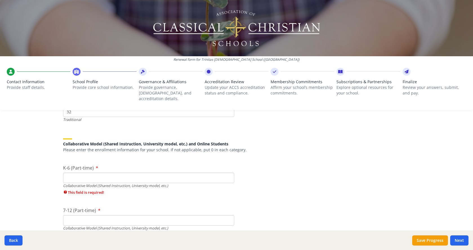
click at [202, 173] on input "K-6 (Part-time)" at bounding box center [148, 178] width 171 height 10
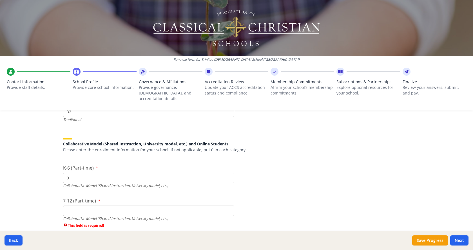
type input "0"
click at [188, 216] on div "Collaborative Model (Shared Instruction, University model, etc.)" at bounding box center [148, 218] width 171 height 5
click at [189, 206] on input "7-12 (Part-time)" at bounding box center [148, 211] width 171 height 10
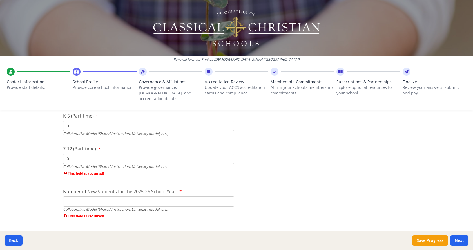
scroll to position [1473, 0]
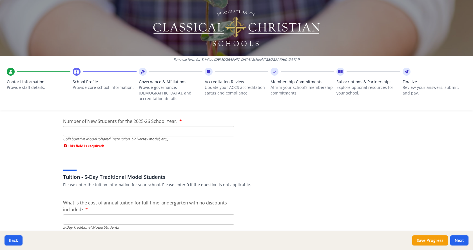
type input "0"
click at [178, 130] on input "Number of New Students for the 2025-26 School Year." at bounding box center [148, 131] width 171 height 10
type input "0"
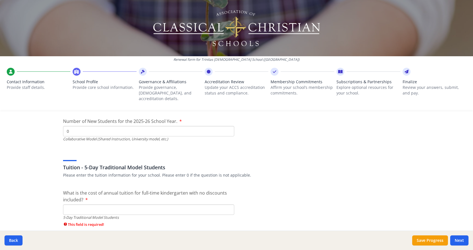
click at [202, 164] on div "Tuition - 5-Day Traditional Model Students Please enter the tuition information…" at bounding box center [236, 164] width 347 height 27
click at [151, 205] on input "What is the cost of annual tuition for full-time kindergarten with no discounts…" at bounding box center [148, 210] width 171 height 10
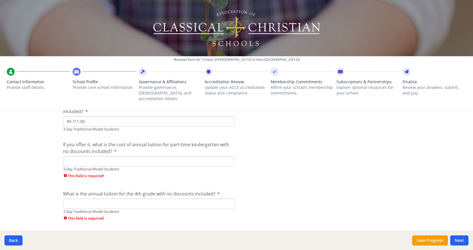
scroll to position [1586, 0]
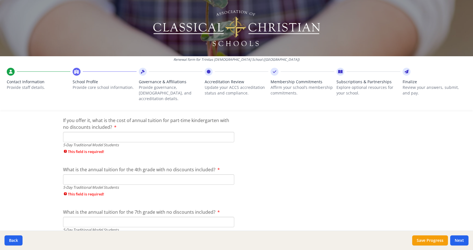
type input "$9 711.00"
click at [115, 132] on input "If you offer it, what is the cost of annual tuition for part-time kindergarten …" at bounding box center [148, 137] width 171 height 10
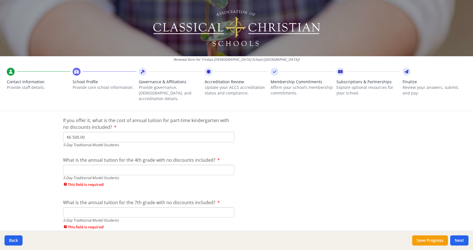
type input "$6 500.00"
click at [158, 165] on input "What is the annual tuition for the 4th grade with no discounts included?" at bounding box center [148, 170] width 171 height 10
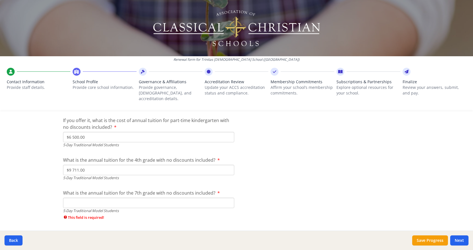
type input "$9 711.00"
click at [166, 198] on input "What is the annual tuition for the 7th grade with no discounts included?" at bounding box center [148, 203] width 171 height 10
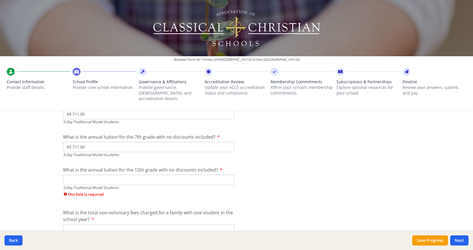
scroll to position [1642, 0]
type input "$9 711.00"
click at [169, 174] on input "What is the annual tuition for the 12th grade with no discounts included?" at bounding box center [148, 179] width 171 height 10
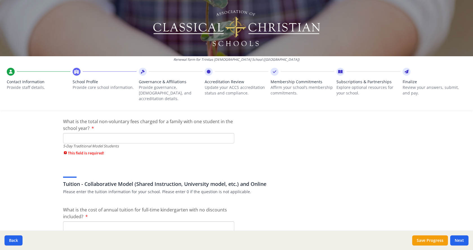
scroll to position [1726, 0]
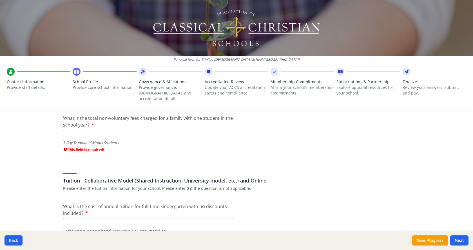
type input "$9 711.00"
click at [147, 130] on input "What is the total non-voluntary fees charged for a family with one student in t…" at bounding box center [148, 135] width 171 height 10
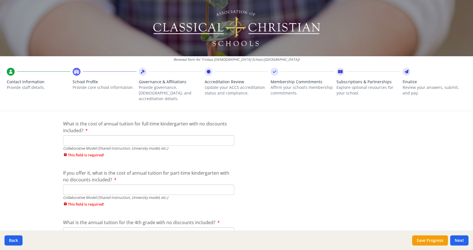
scroll to position [1811, 0]
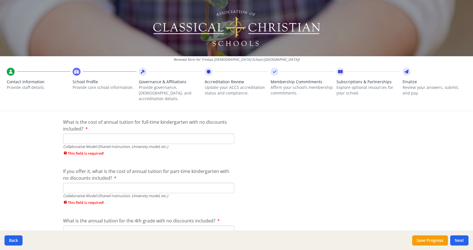
click at [122, 134] on input "What is the cost of annual tuition for full-time kindergarten with no discounts…" at bounding box center [148, 139] width 171 height 10
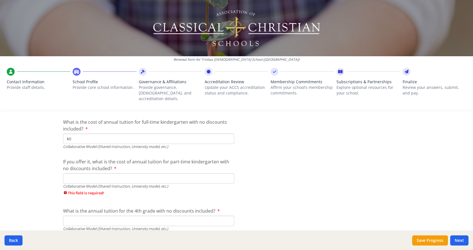
type input "$0"
click at [136, 173] on input "If you offer it, what is the cost of annual tuition for part-time kindergarten …" at bounding box center [148, 178] width 171 height 10
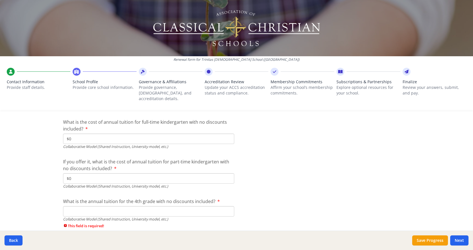
type input "$0"
click at [136, 206] on input "What is the annual tuition for the 4th grade with no discounts included?" at bounding box center [148, 211] width 171 height 10
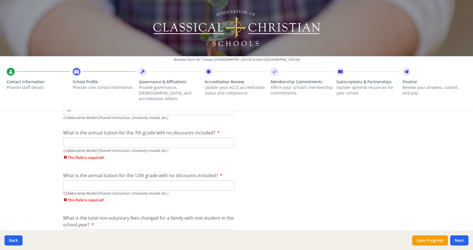
scroll to position [1923, 0]
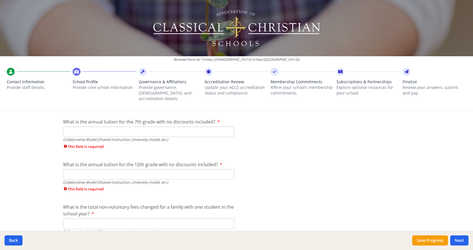
type input "$0"
click at [135, 127] on input "What is the annual tuition for the 7th grade with no discounts included?" at bounding box center [148, 132] width 171 height 10
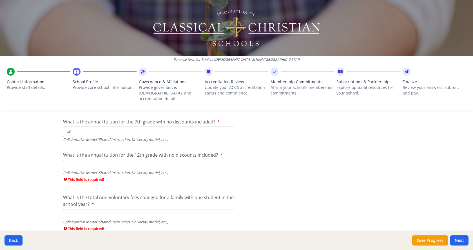
type input "$0"
click at [129, 160] on input "What is the annual tuition for the 12th grade with no discounts included?" at bounding box center [148, 165] width 171 height 10
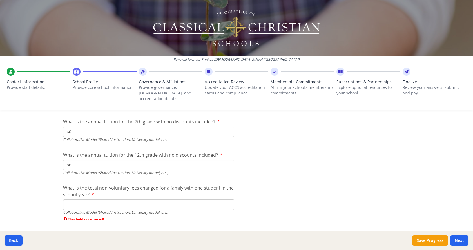
type input "$0"
click at [129, 200] on input "What is the total non-voluntary fees changed for a family with one student in t…" at bounding box center [148, 205] width 171 height 10
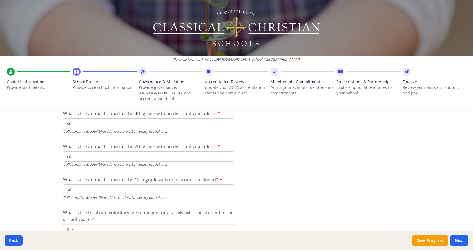
scroll to position [1926, 0]
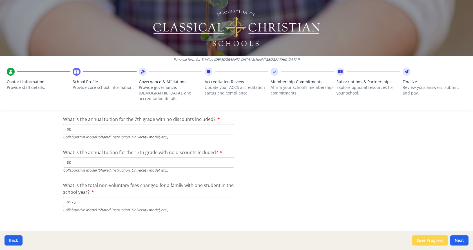
click at [423, 241] on button "Save Progress" at bounding box center [430, 241] width 36 height 10
click at [120, 197] on input "$175" at bounding box center [148, 202] width 171 height 10
drag, startPoint x: 111, startPoint y: 195, endPoint x: 63, endPoint y: 191, distance: 48.3
click at [63, 197] on input "$175" at bounding box center [148, 202] width 171 height 10
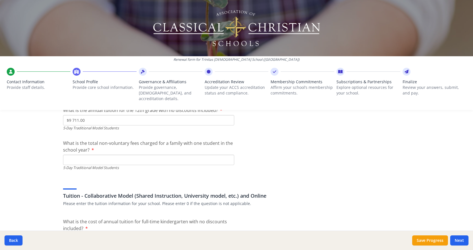
scroll to position [1682, 0]
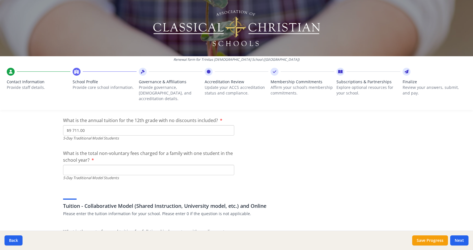
type input "$0"
click at [66, 165] on input "What is the total non-voluntary fees charged for a family with one student in t…" at bounding box center [148, 170] width 171 height 10
type input "$175.00"
click at [421, 240] on button "Save Progress" at bounding box center [430, 241] width 36 height 10
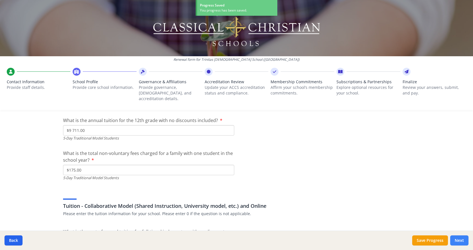
click at [458, 240] on button "Next" at bounding box center [459, 241] width 18 height 10
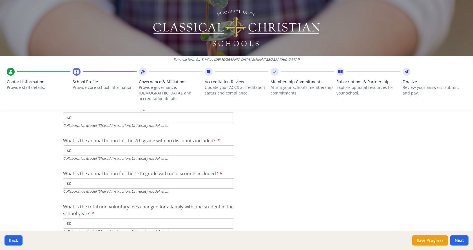
scroll to position [1916, 0]
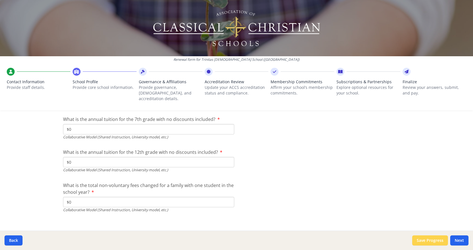
click at [435, 241] on button "Save Progress" at bounding box center [430, 241] width 36 height 10
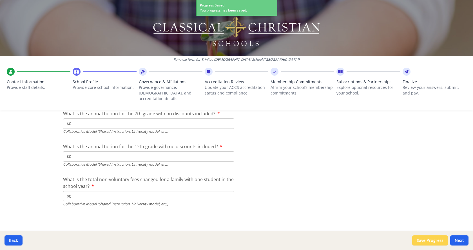
scroll to position [1907, 0]
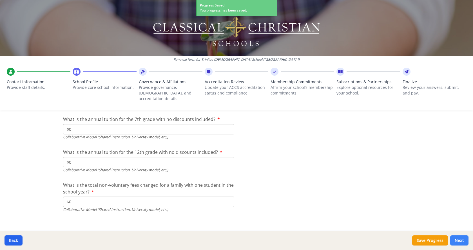
click at [460, 240] on button "Next" at bounding box center [459, 241] width 18 height 10
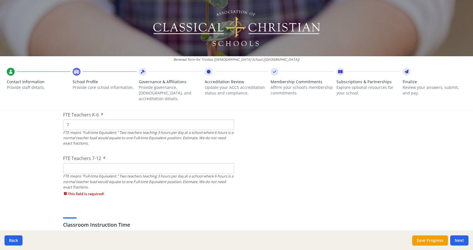
scroll to position [358, 0]
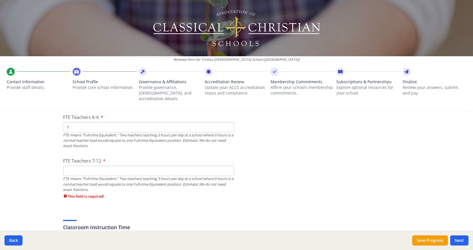
click at [91, 166] on input "FTE Teachers 7-12" at bounding box center [148, 171] width 171 height 10
type input "8"
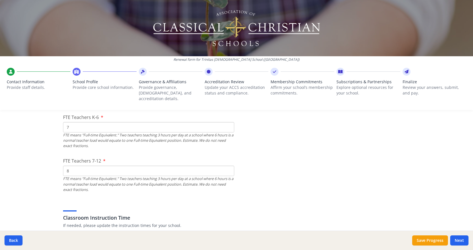
drag, startPoint x: 68, startPoint y: 120, endPoint x: 56, endPoint y: 121, distance: 12.4
click at [71, 122] on input "7" at bounding box center [148, 127] width 171 height 10
type input "8"
click at [424, 240] on button "Save Progress" at bounding box center [430, 241] width 36 height 10
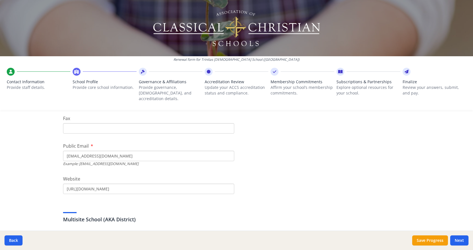
scroll to position [169, 0]
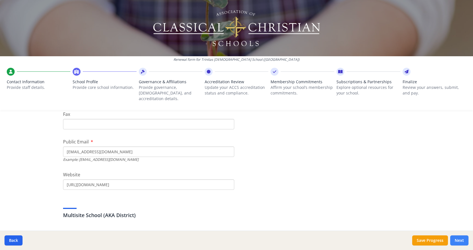
click at [467, 243] on button "Next" at bounding box center [459, 241] width 18 height 10
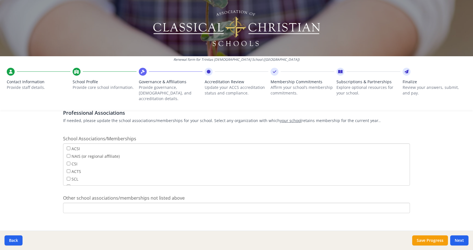
scroll to position [341, 0]
click at [430, 243] on button "Save Progress" at bounding box center [430, 241] width 36 height 10
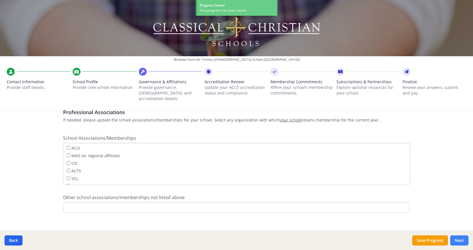
click at [460, 240] on button "Next" at bounding box center [459, 241] width 18 height 10
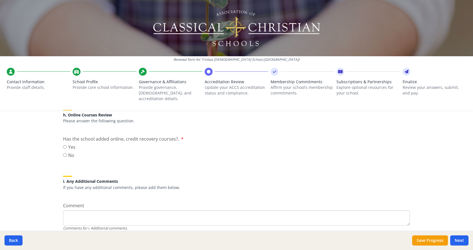
scroll to position [702, 0]
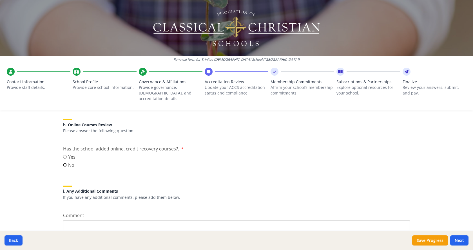
click at [63, 163] on input "No" at bounding box center [65, 165] width 4 height 4
radio input "true"
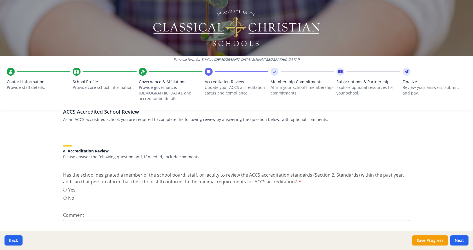
scroll to position [56, 0]
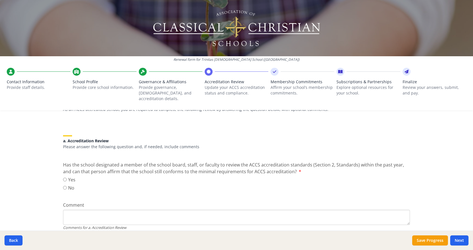
click at [53, 130] on div "Renewal form for [GEOGRAPHIC_DATA][DEMOGRAPHIC_DATA] ([GEOGRAPHIC_DATA]) Contac…" at bounding box center [236, 125] width 473 height 250
drag, startPoint x: 58, startPoint y: 136, endPoint x: 112, endPoint y: 147, distance: 55.6
click at [130, 139] on h5 "a. Accreditation Review" at bounding box center [236, 141] width 347 height 4
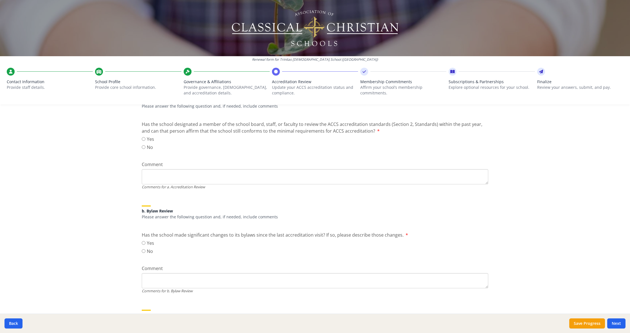
scroll to position [113, 0]
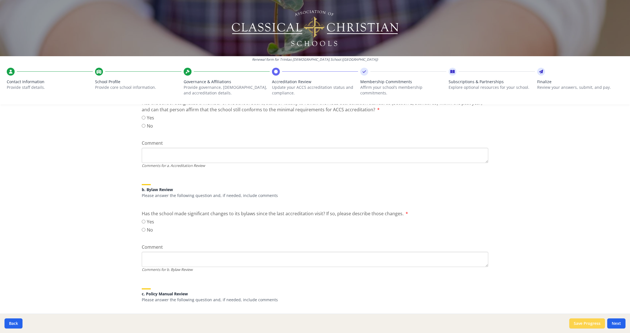
click at [473, 250] on button "Save Progress" at bounding box center [588, 324] width 36 height 10
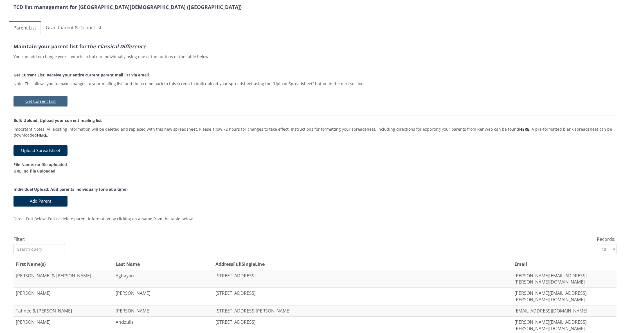
click at [42, 100] on button "Get Current List" at bounding box center [41, 101] width 54 height 10
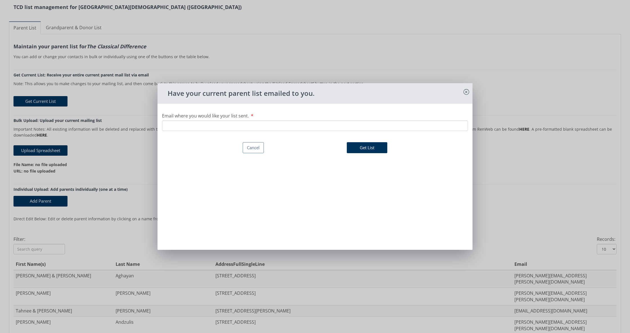
click at [306, 127] on input "Email where you would like your list sent." at bounding box center [315, 126] width 306 height 10
type input "[PERSON_NAME][EMAIL_ADDRESS][PERSON_NAME][DOMAIN_NAME]"
click at [374, 149] on button "Get List" at bounding box center [367, 147] width 41 height 11
